Goal: Navigation & Orientation: Find specific page/section

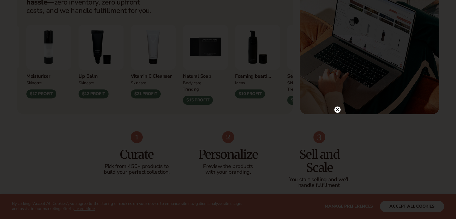
scroll to position [278, 0]
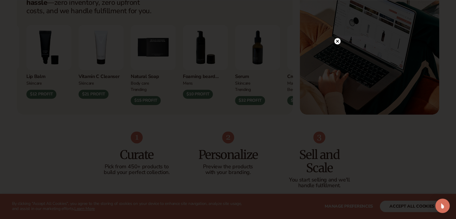
click at [336, 39] on circle at bounding box center [337, 41] width 6 height 6
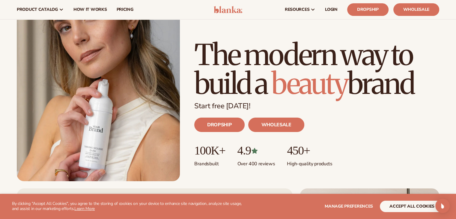
scroll to position [0, 0]
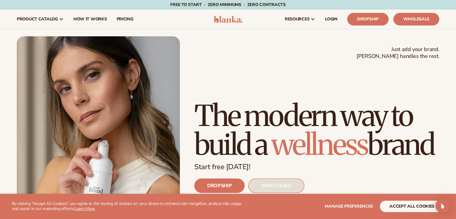
click at [270, 182] on link "WHOLESALE" at bounding box center [276, 185] width 56 height 14
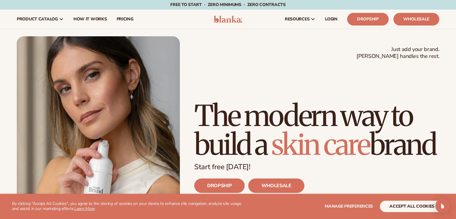
click at [369, 19] on link "Dropship" at bounding box center [367, 19] width 41 height 13
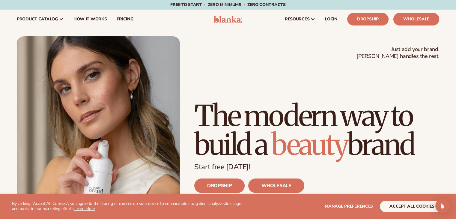
click at [402, 21] on link "Wholesale" at bounding box center [416, 19] width 46 height 13
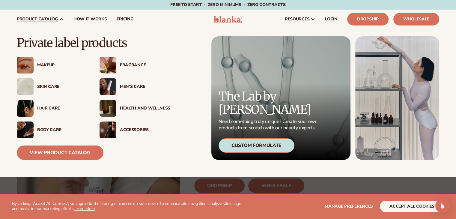
click at [38, 70] on div "Makeup" at bounding box center [52, 65] width 71 height 17
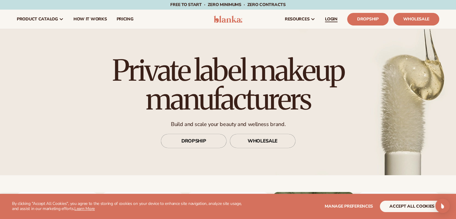
click at [328, 18] on span "LOGIN" at bounding box center [331, 19] width 13 height 5
click at [328, 21] on span "LOGIN" at bounding box center [331, 19] width 13 height 5
